Goal: Task Accomplishment & Management: Manage account settings

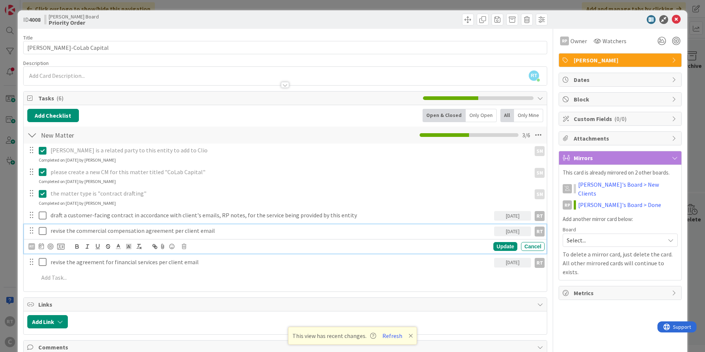
click at [44, 230] on icon at bounding box center [44, 230] width 11 height 9
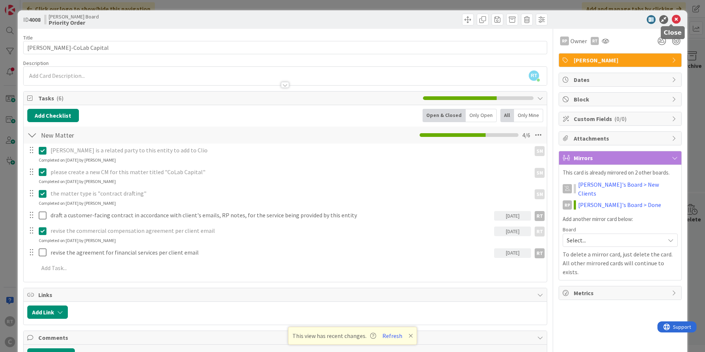
click at [672, 20] on icon at bounding box center [676, 19] width 9 height 9
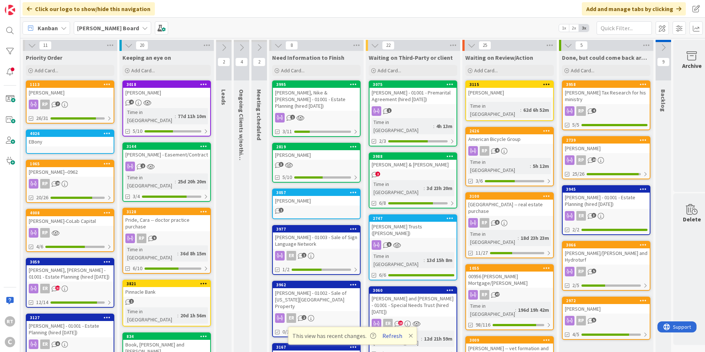
click at [398, 334] on button "Refresh" at bounding box center [392, 336] width 25 height 10
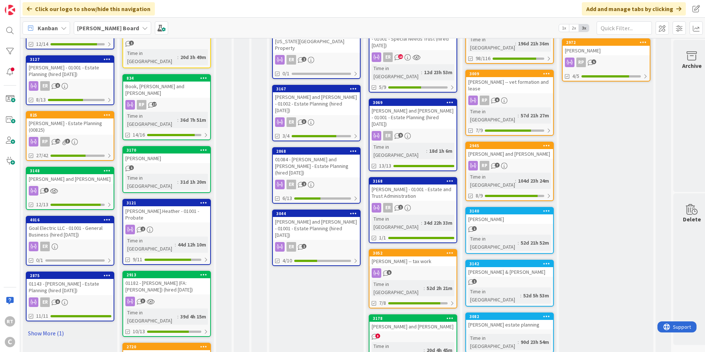
click at [56, 331] on link "Show More (1)" at bounding box center [70, 333] width 88 height 12
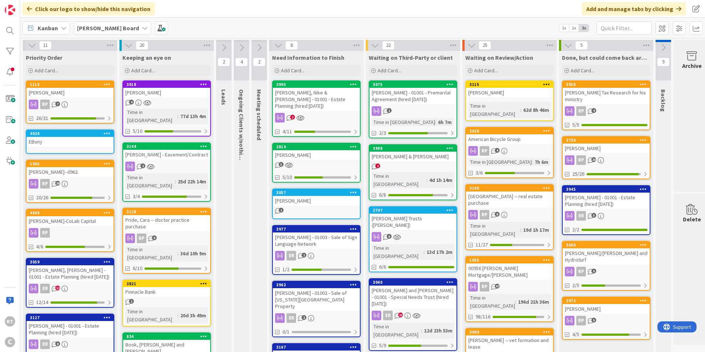
click at [389, 157] on div "[PERSON_NAME] & [PERSON_NAME]" at bounding box center [412, 157] width 87 height 10
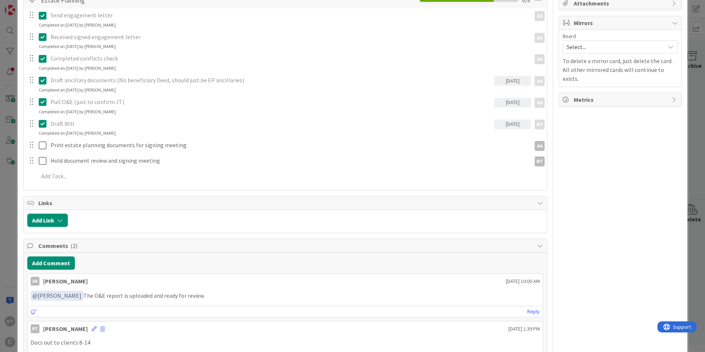
scroll to position [147, 0]
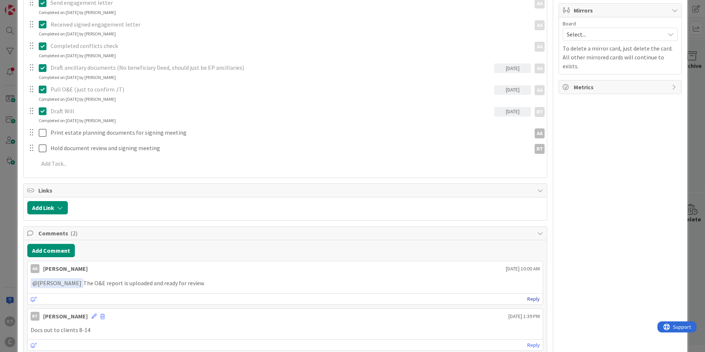
click at [528, 299] on link "Reply" at bounding box center [533, 298] width 13 height 9
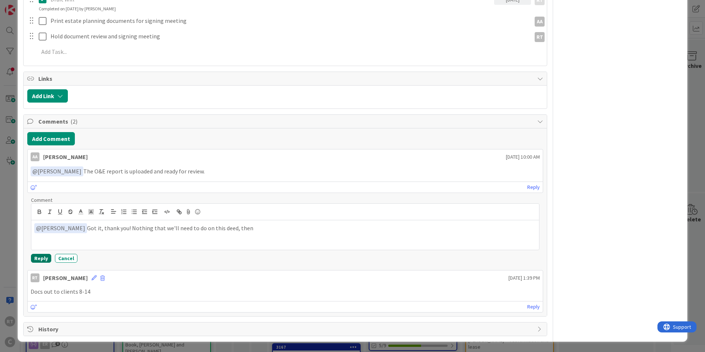
click at [39, 258] on button "Reply" at bounding box center [41, 258] width 20 height 9
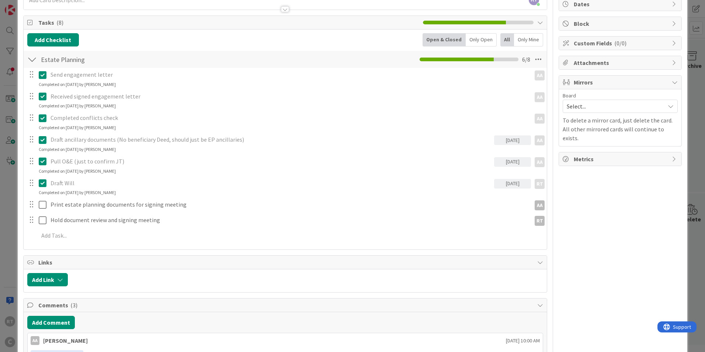
scroll to position [75, 0]
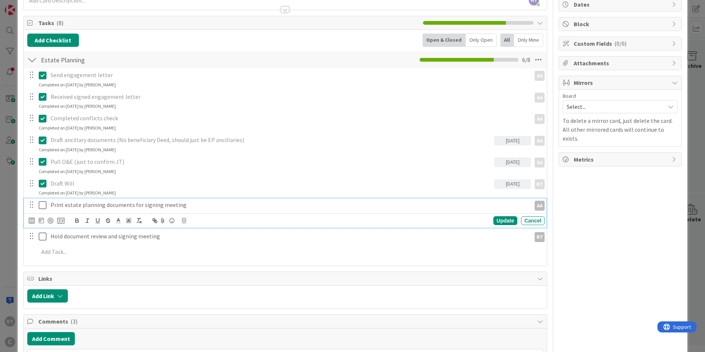
click at [80, 206] on p "Print estate planning documents for signing meeting" at bounding box center [290, 205] width 478 height 8
click at [38, 221] on div "AA" at bounding box center [46, 220] width 36 height 9
click at [39, 221] on icon at bounding box center [41, 220] width 5 height 6
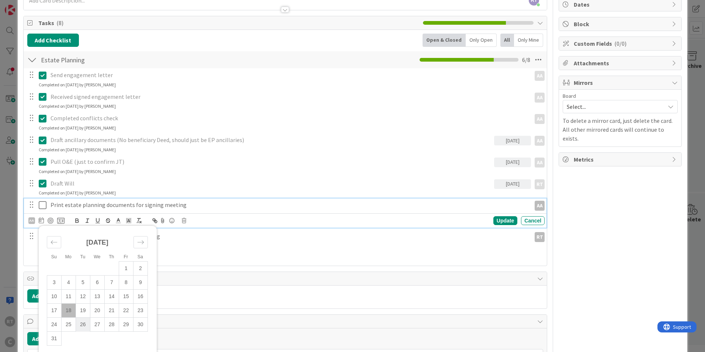
click at [86, 324] on td "26" at bounding box center [83, 324] width 14 height 14
type input "08/26/2025"
click at [501, 221] on div "Update" at bounding box center [505, 220] width 24 height 9
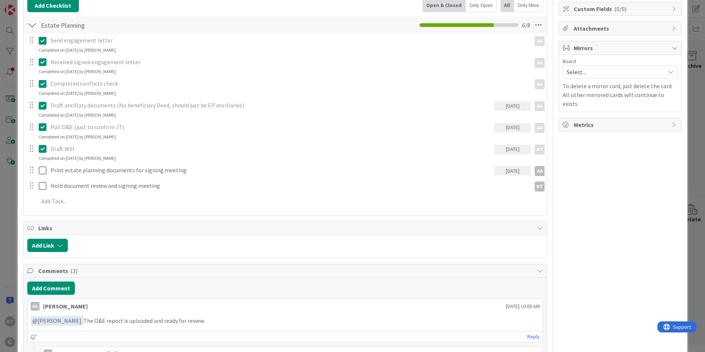
scroll to position [184, 0]
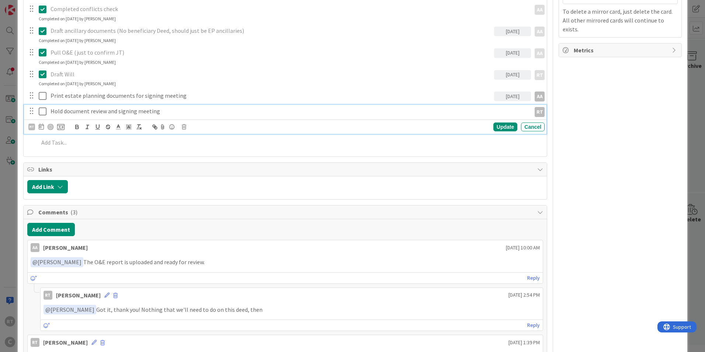
click at [53, 111] on p "Hold document review and signing meeting" at bounding box center [290, 111] width 478 height 8
click at [39, 127] on icon at bounding box center [41, 127] width 5 height 6
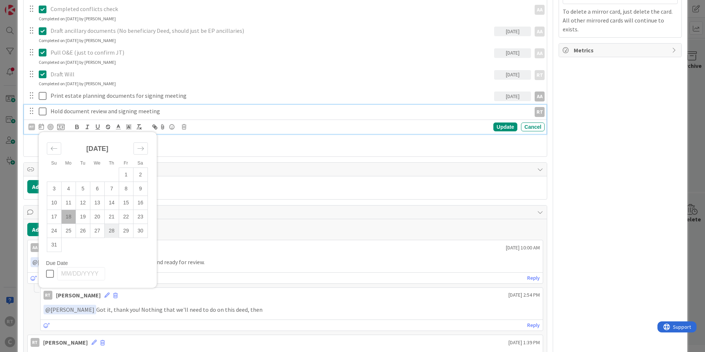
drag, startPoint x: 110, startPoint y: 233, endPoint x: 110, endPoint y: 226, distance: 7.0
click at [110, 234] on td "28" at bounding box center [111, 231] width 14 height 14
type input "08/28/2025"
click at [498, 132] on div "RT Su Mo Tu We Th Fr Sa July 2025 1 2 3 4 5 6 7 8 9 10 11 12 13 14 15 16 17 18 …" at bounding box center [286, 127] width 516 height 10
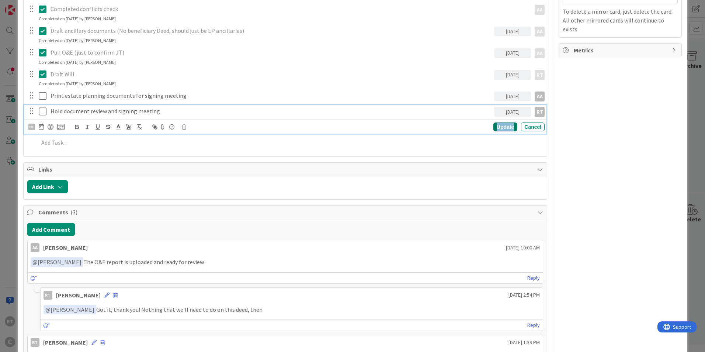
click at [498, 131] on div "Update" at bounding box center [505, 126] width 24 height 9
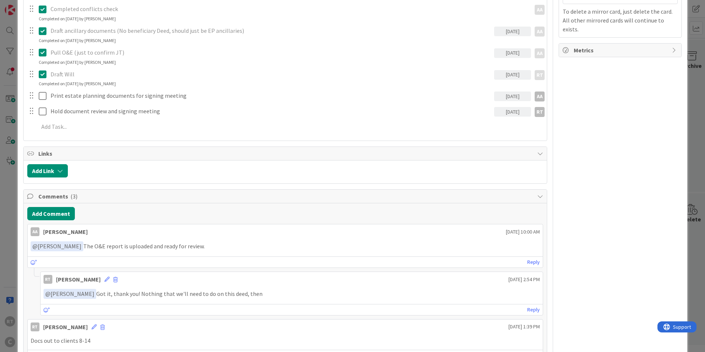
scroll to position [0, 0]
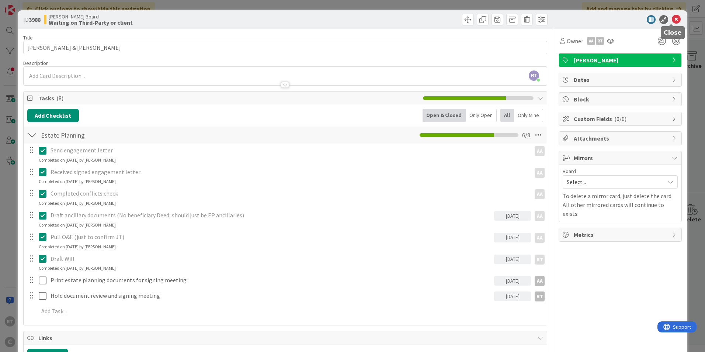
click at [672, 18] on icon at bounding box center [676, 19] width 9 height 9
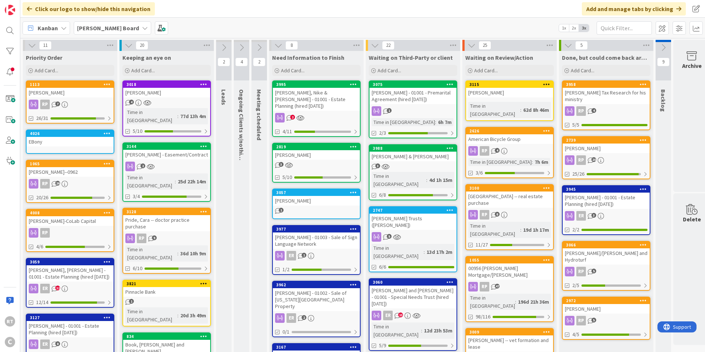
click at [86, 321] on div "[PERSON_NAME] - 01001 - Estate Planning (hired [DATE])" at bounding box center [70, 329] width 87 height 16
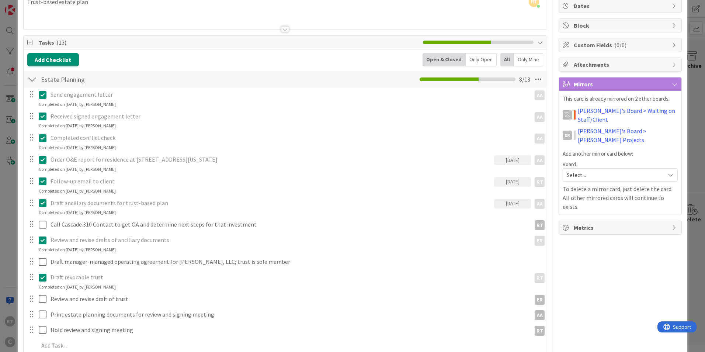
scroll to position [111, 0]
